Goal: Task Accomplishment & Management: Manage account settings

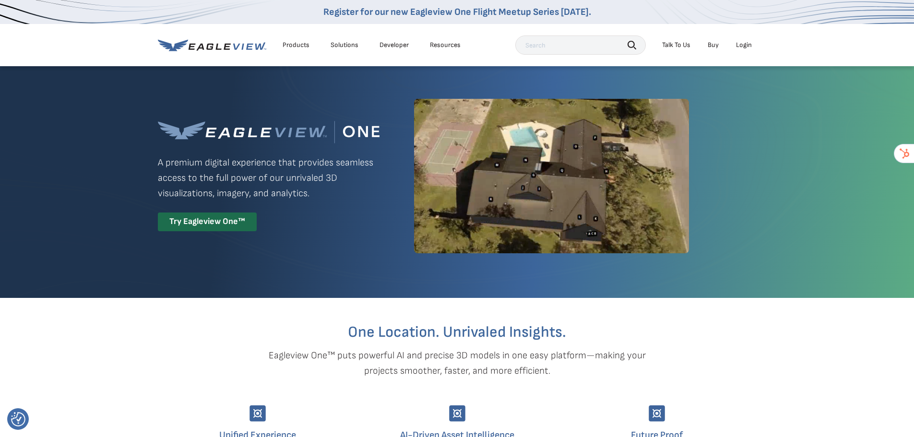
click at [749, 46] on div "Login" at bounding box center [744, 45] width 16 height 9
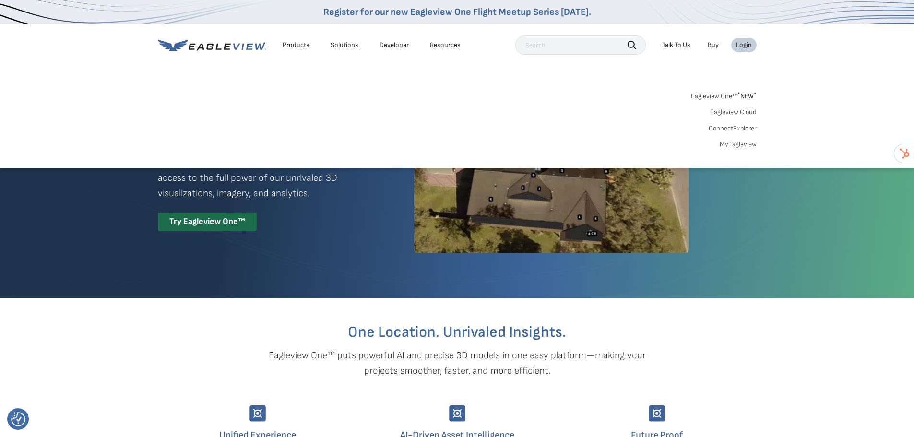
click at [726, 142] on link "MyEagleview" at bounding box center [737, 144] width 37 height 9
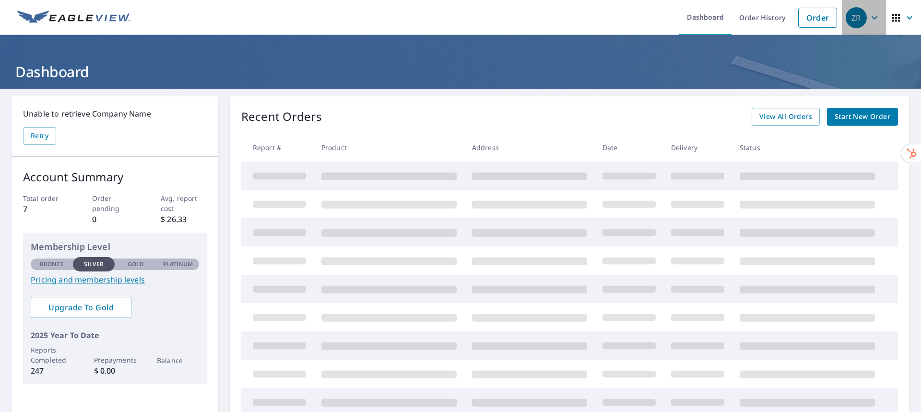
click at [845, 21] on div "ZR" at bounding box center [855, 17] width 21 height 21
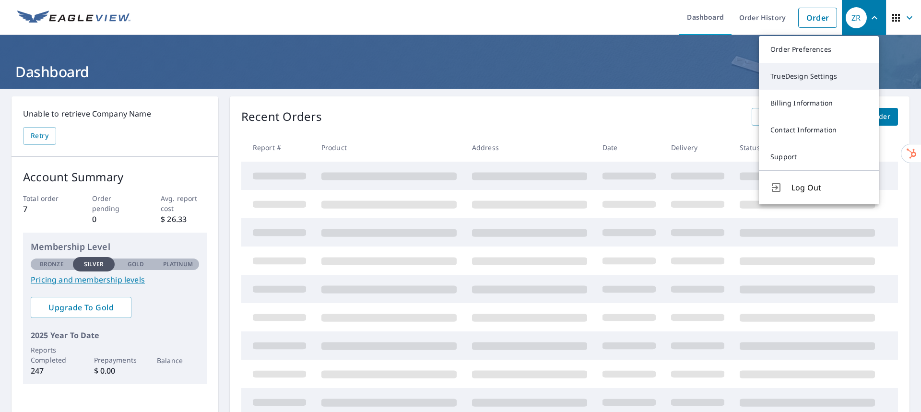
click at [820, 71] on link "TrueDesign Settings" at bounding box center [819, 76] width 120 height 27
